Goal: Task Accomplishment & Management: Use online tool/utility

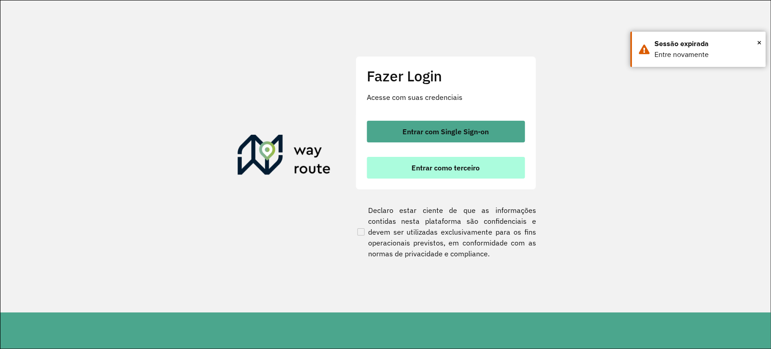
click at [431, 160] on button "Entrar como terceiro" at bounding box center [446, 168] width 158 height 22
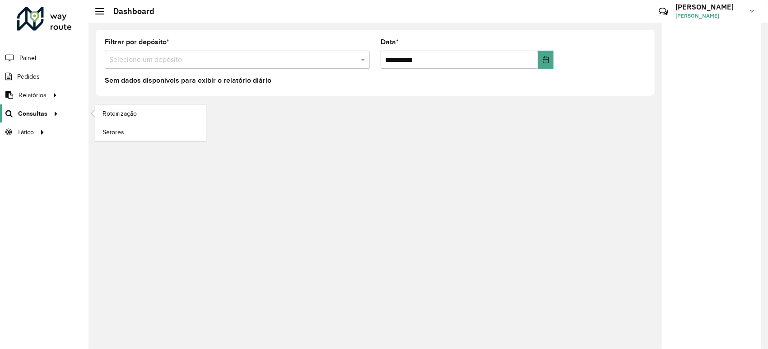
click at [42, 113] on span "Consultas" at bounding box center [32, 113] width 29 height 9
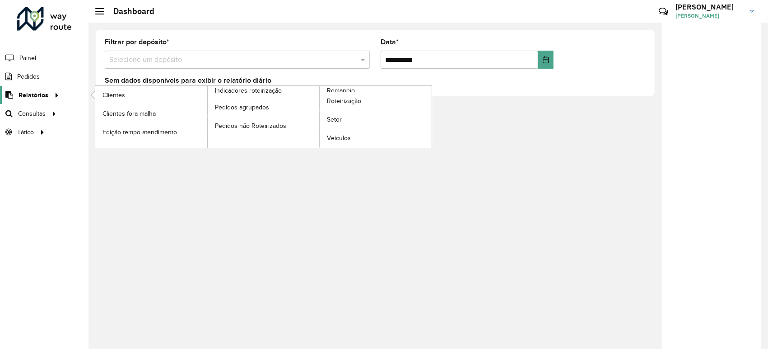
click at [46, 95] on span "Relatórios" at bounding box center [34, 94] width 30 height 9
click at [337, 97] on span "Roteirização" at bounding box center [345, 100] width 37 height 9
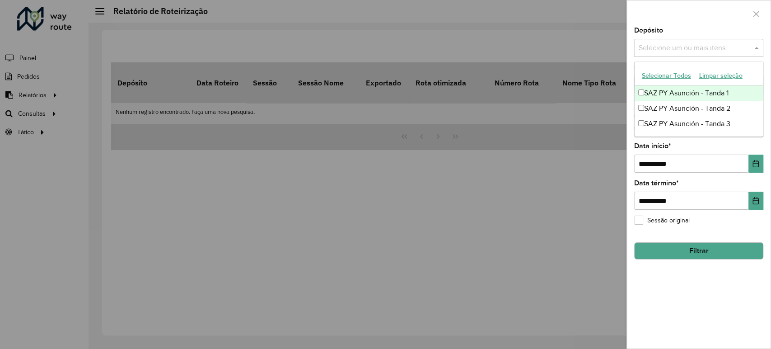
click at [662, 51] on input "text" at bounding box center [694, 48] width 116 height 11
click at [661, 96] on div "SAZ PY Asunción - Tanda 1" at bounding box center [698, 92] width 128 height 15
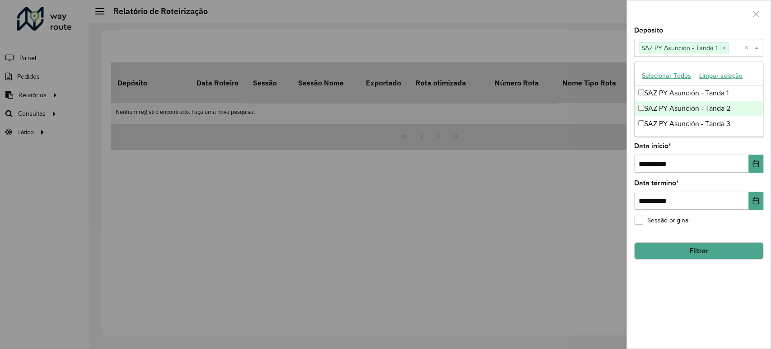
click at [661, 104] on div "SAZ PY Asunción - Tanda 2" at bounding box center [698, 108] width 128 height 15
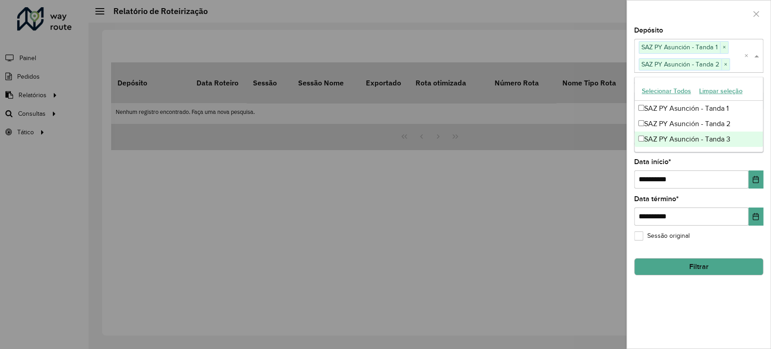
click at [660, 133] on div "SAZ PY Asunción - Tanda 3" at bounding box center [698, 138] width 128 height 15
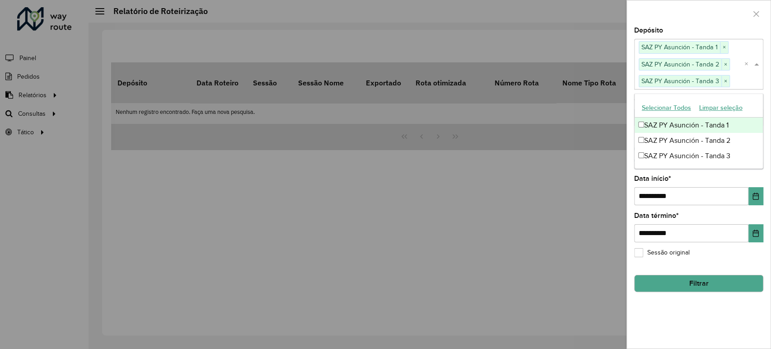
click at [675, 5] on div at bounding box center [699, 13] width 144 height 27
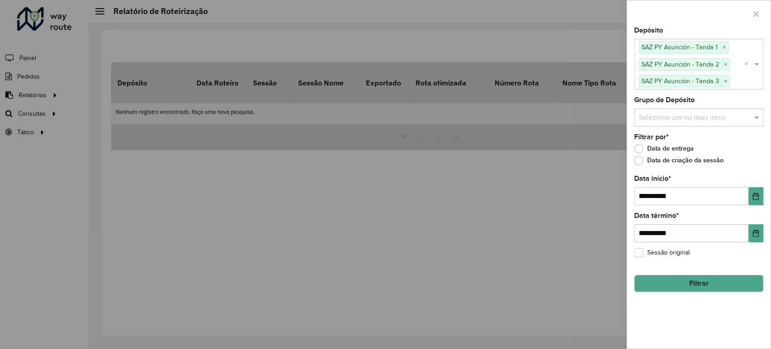
click at [696, 284] on button "Filtrar" at bounding box center [698, 282] width 129 height 17
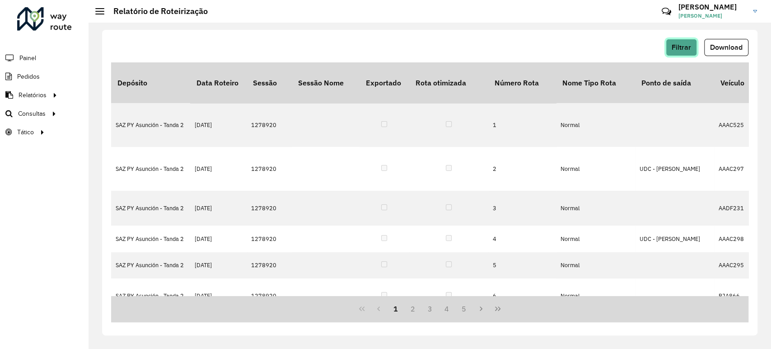
click at [680, 55] on button "Filtrar" at bounding box center [680, 47] width 31 height 17
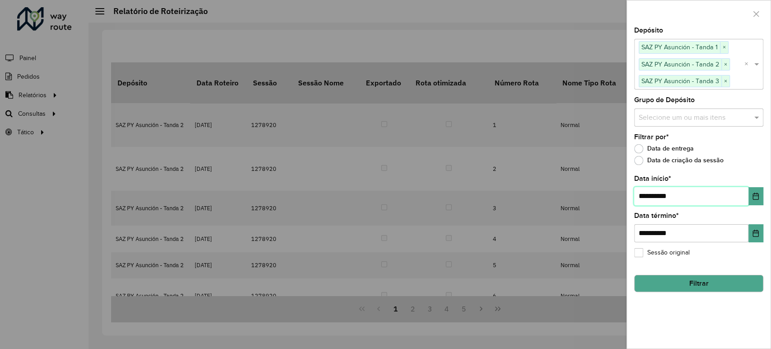
click at [645, 199] on input "**********" at bounding box center [691, 196] width 114 height 18
type input "**********"
click at [682, 281] on button "Filtrar" at bounding box center [698, 282] width 129 height 17
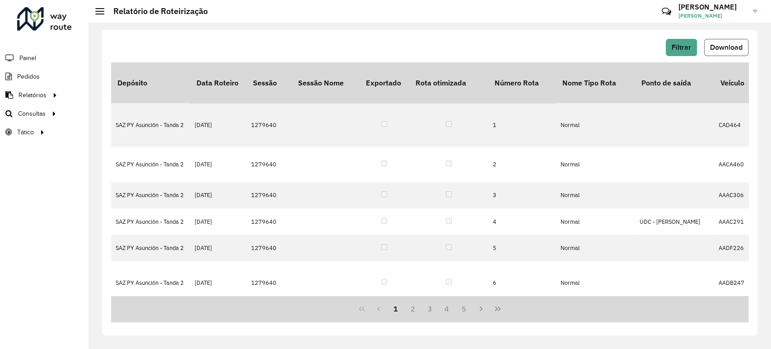
click at [705, 41] on button "Download" at bounding box center [726, 47] width 44 height 17
